Goal: Information Seeking & Learning: Learn about a topic

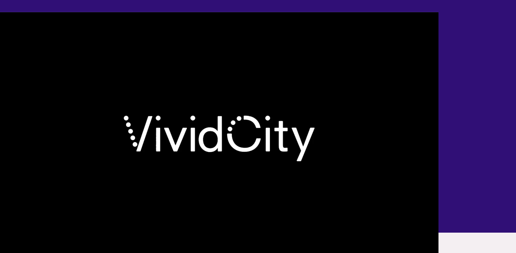
scroll to position [163, 0]
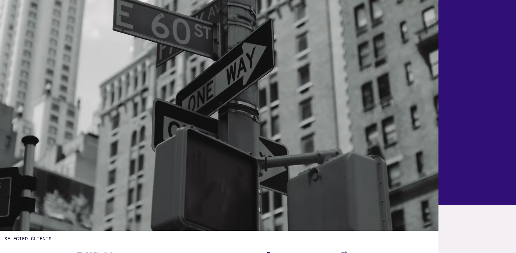
click at [145, 117] on video at bounding box center [219, 108] width 438 height 247
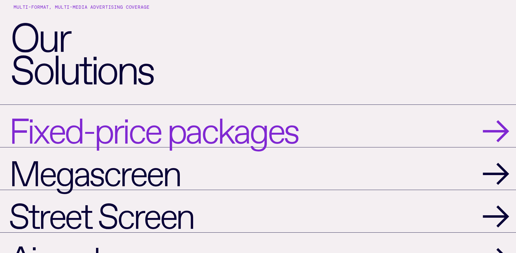
scroll to position [544, 0]
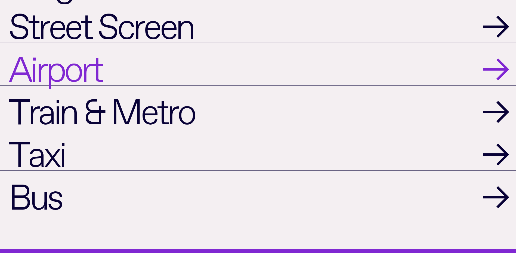
click at [243, 66] on link "Airport →" at bounding box center [258, 64] width 516 height 43
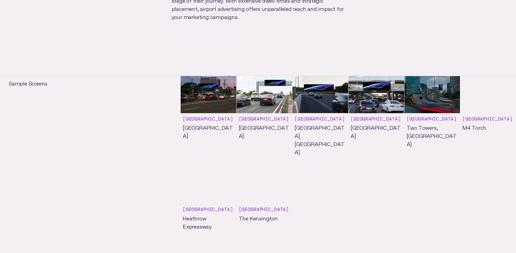
scroll to position [489, 0]
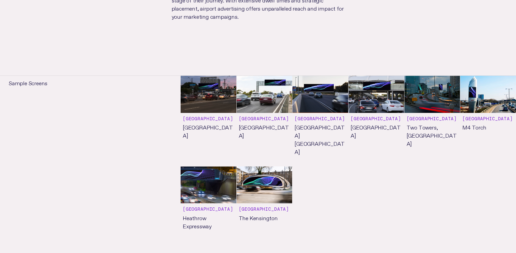
click at [257, 104] on link "See more" at bounding box center [265, 121] width 56 height 91
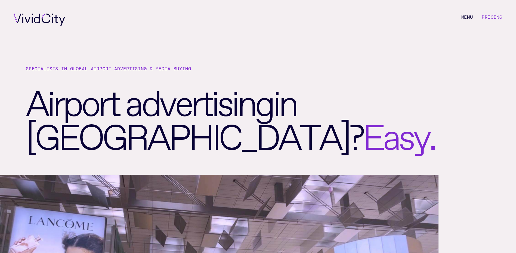
scroll to position [489, 0]
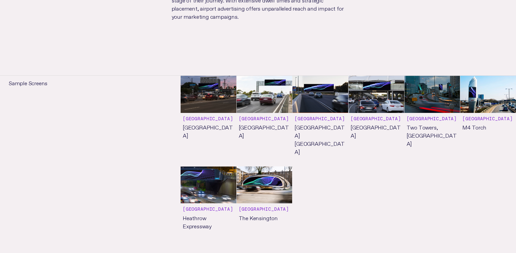
click at [322, 96] on link "See more" at bounding box center [320, 121] width 56 height 91
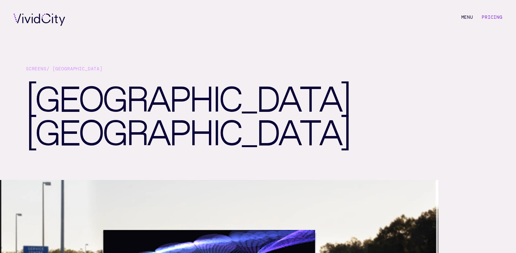
scroll to position [489, 0]
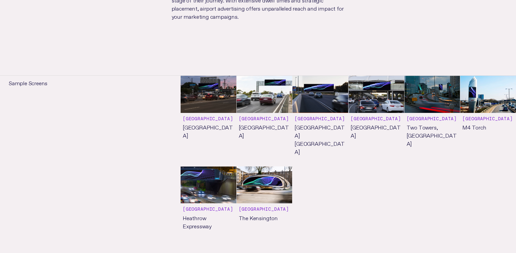
click at [377, 102] on link "See more" at bounding box center [376, 121] width 56 height 91
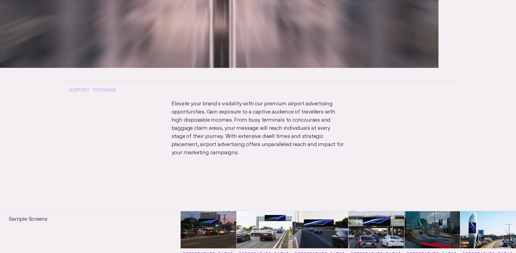
scroll to position [353, 0]
